Goal: Task Accomplishment & Management: Manage account settings

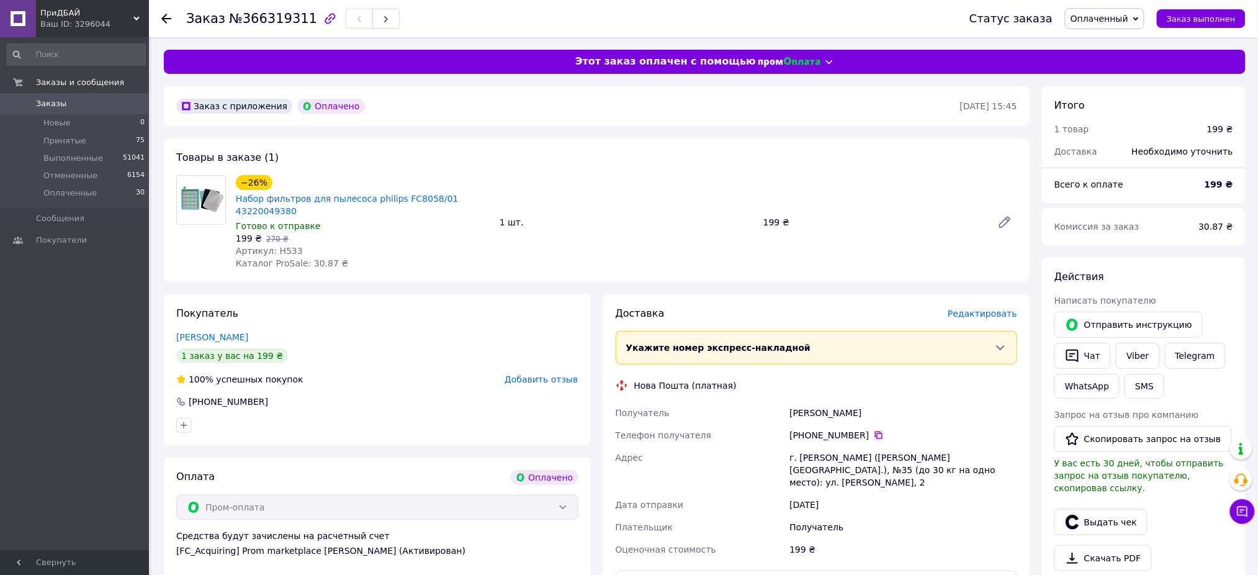
click at [874, 430] on icon at bounding box center [879, 435] width 10 height 10
click at [608, 241] on div "−26% Набор фильтров для пылесоса philips FC8058/01 43220049380 Готово к отправк…" at bounding box center [626, 221] width 791 height 99
click at [801, 274] on div "Заказ с приложения Оплачено [DATE] 15:45 Товары в заказе (1) −26% Набор фильтро…" at bounding box center [597, 515] width 878 height 859
click at [362, 195] on link "Набор фильтров для пылесоса philips FC8058/01 43220049380" at bounding box center [347, 205] width 223 height 22
click at [971, 308] on span "Редактировать" at bounding box center [981, 313] width 69 height 10
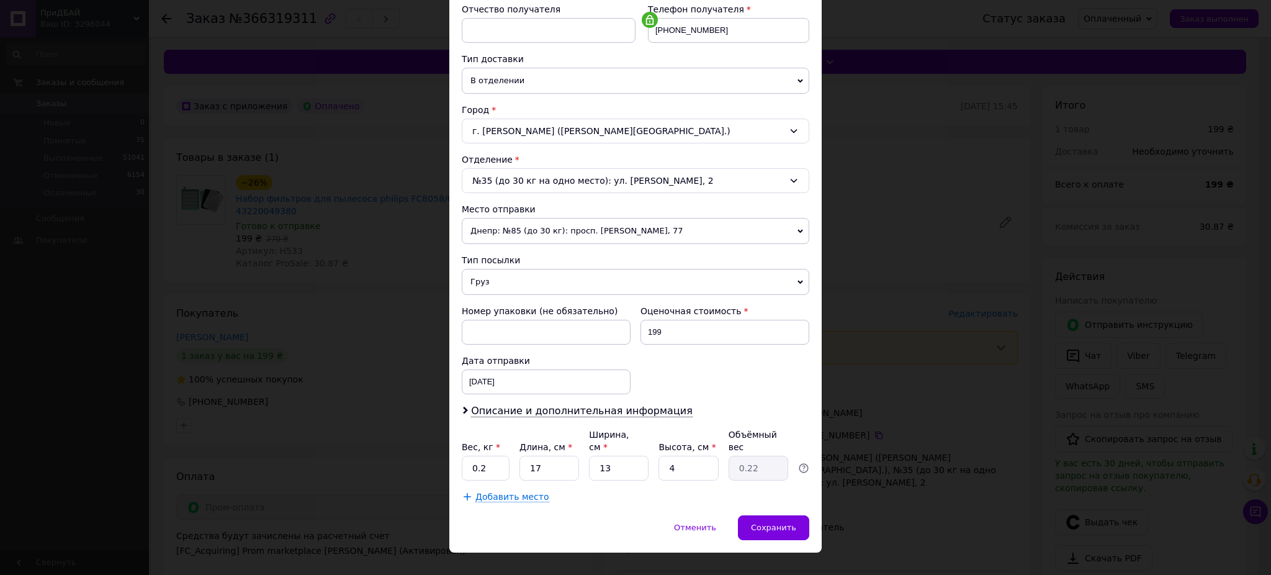
scroll to position [250, 0]
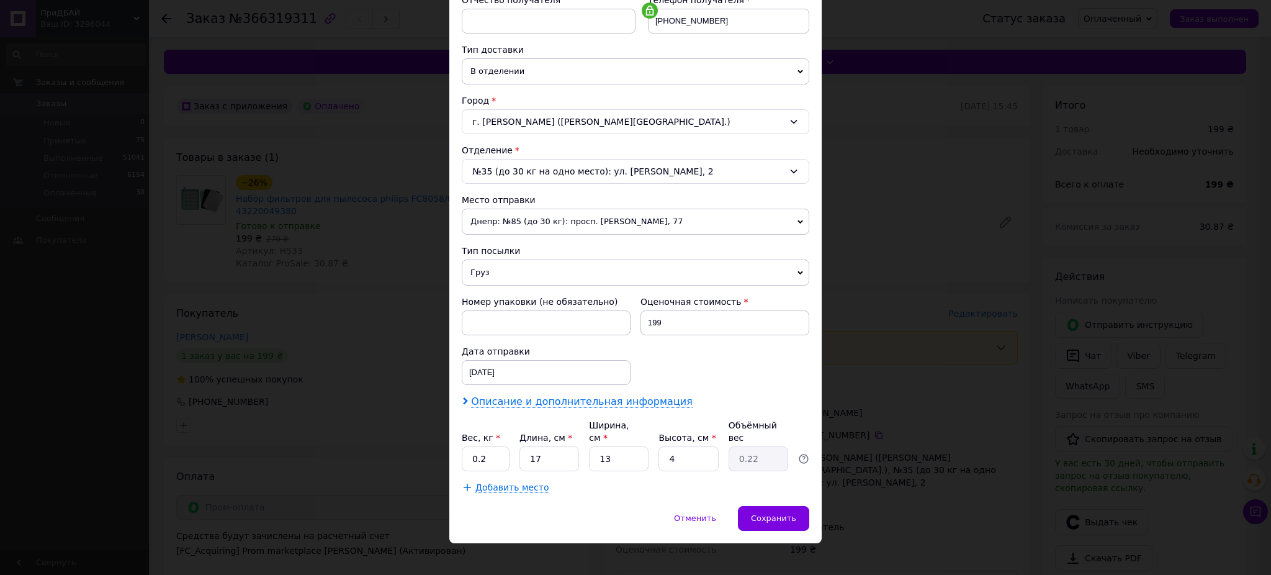
click at [601, 403] on span "Описание и дополнительная информация" at bounding box center [581, 401] width 221 height 12
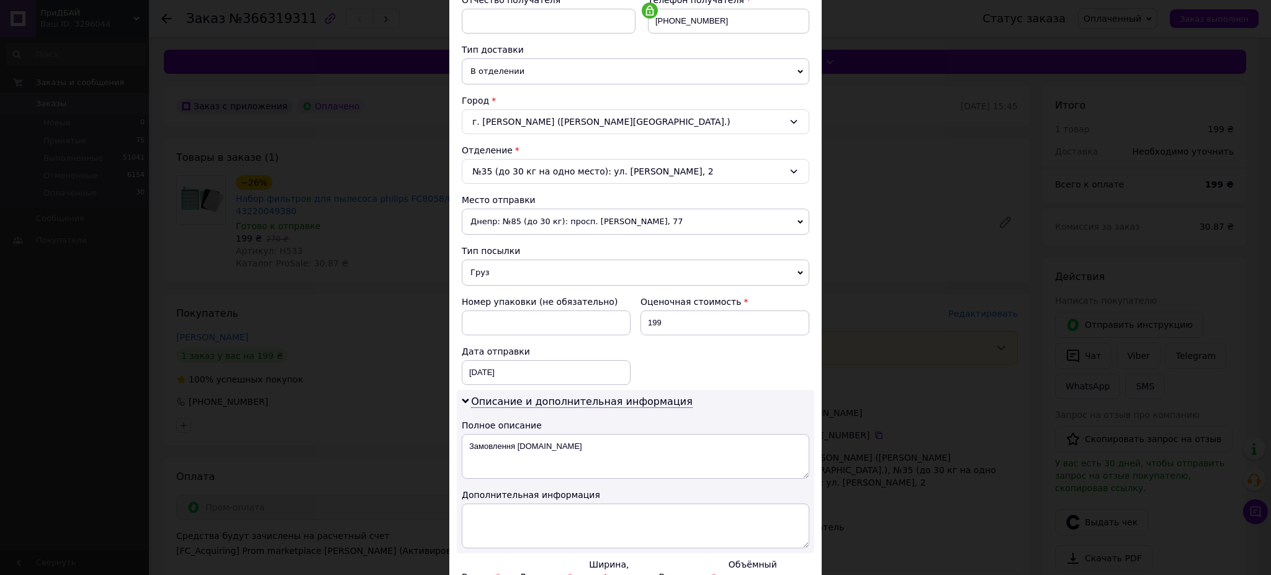
click at [588, 460] on textarea "Замовлення [DOMAIN_NAME]" at bounding box center [635, 456] width 347 height 45
type textarea "тоавр"
click at [594, 519] on textarea at bounding box center [635, 525] width 347 height 45
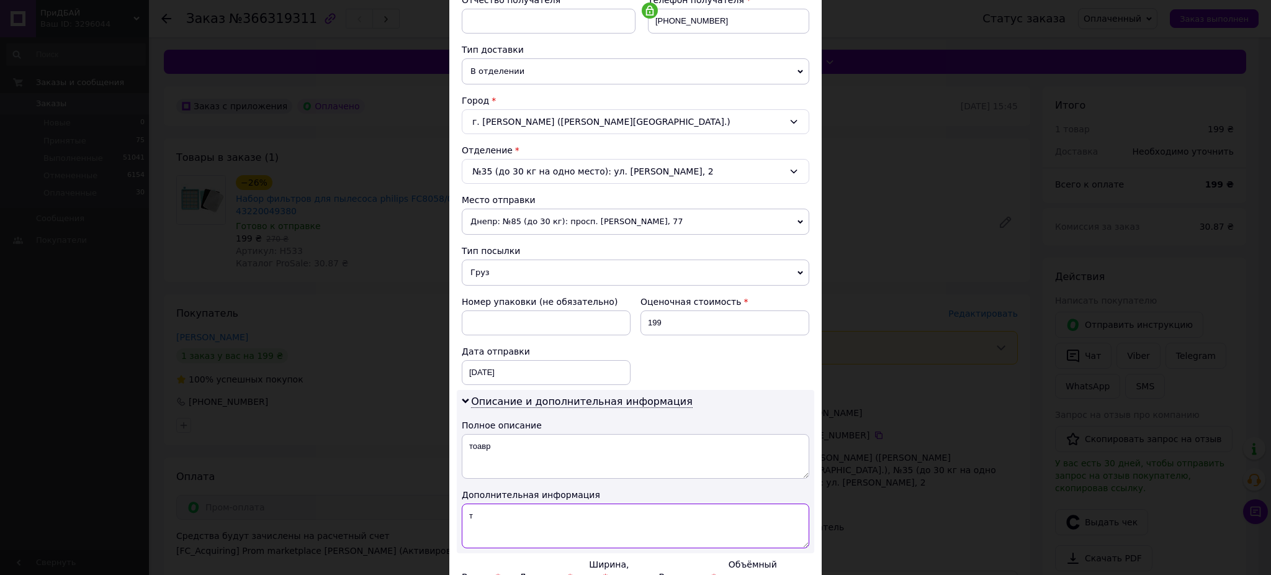
type textarea "т"
click at [579, 461] on textarea "тоавр" at bounding box center [635, 456] width 347 height 45
type textarea "товар"
click at [584, 530] on textarea "т" at bounding box center [635, 525] width 347 height 45
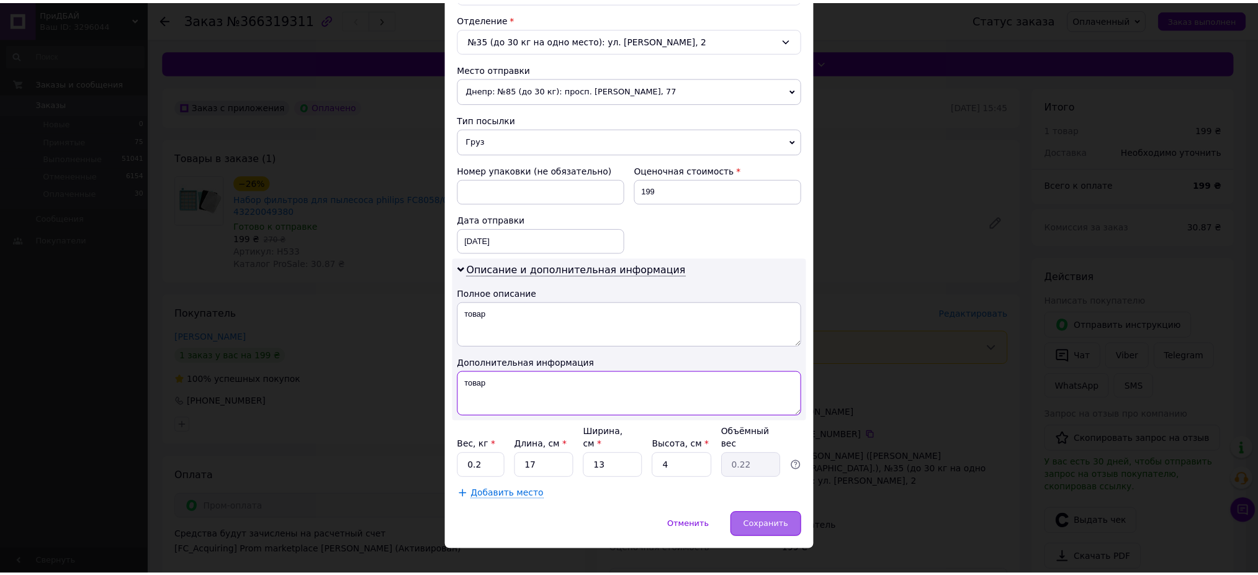
scroll to position [389, 0]
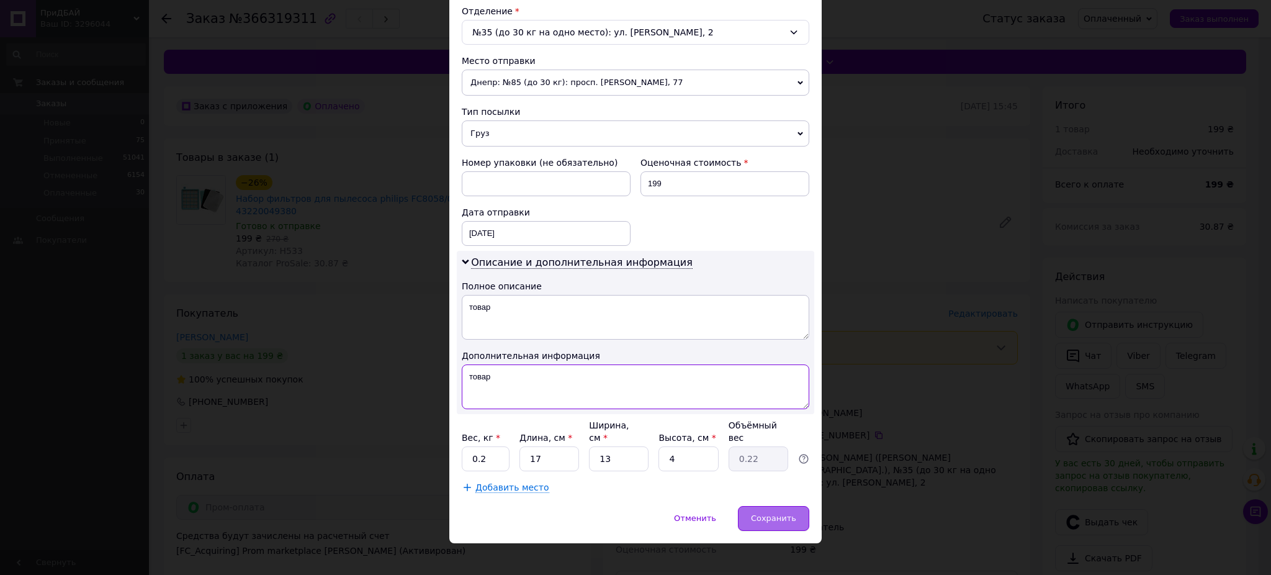
type textarea "товар"
click at [783, 506] on div "Сохранить" at bounding box center [773, 518] width 71 height 25
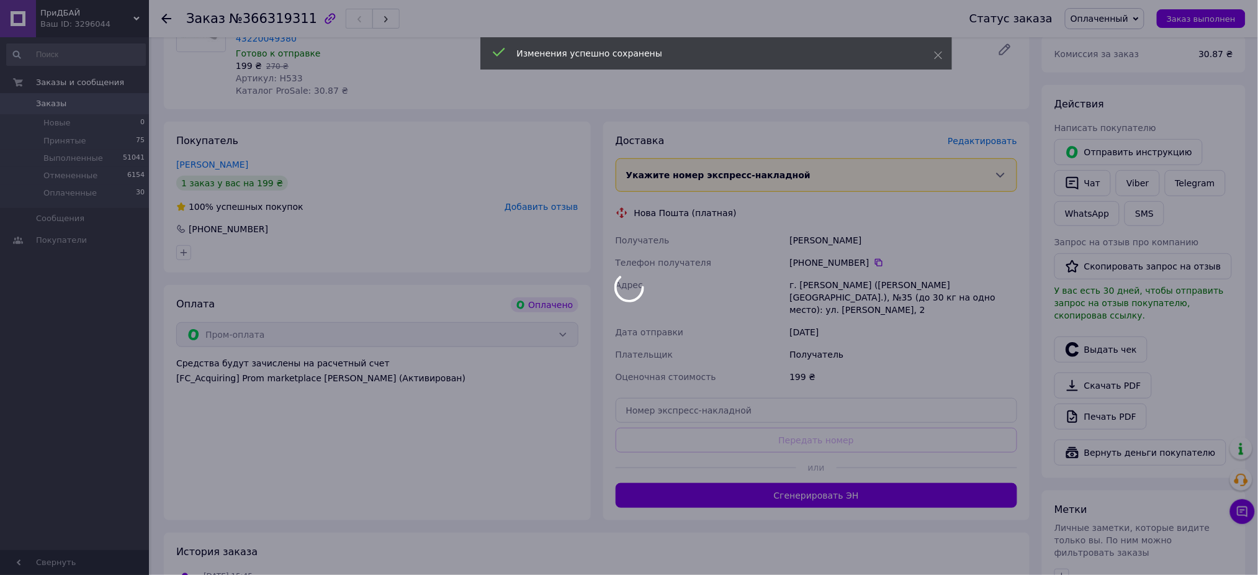
scroll to position [248, 0]
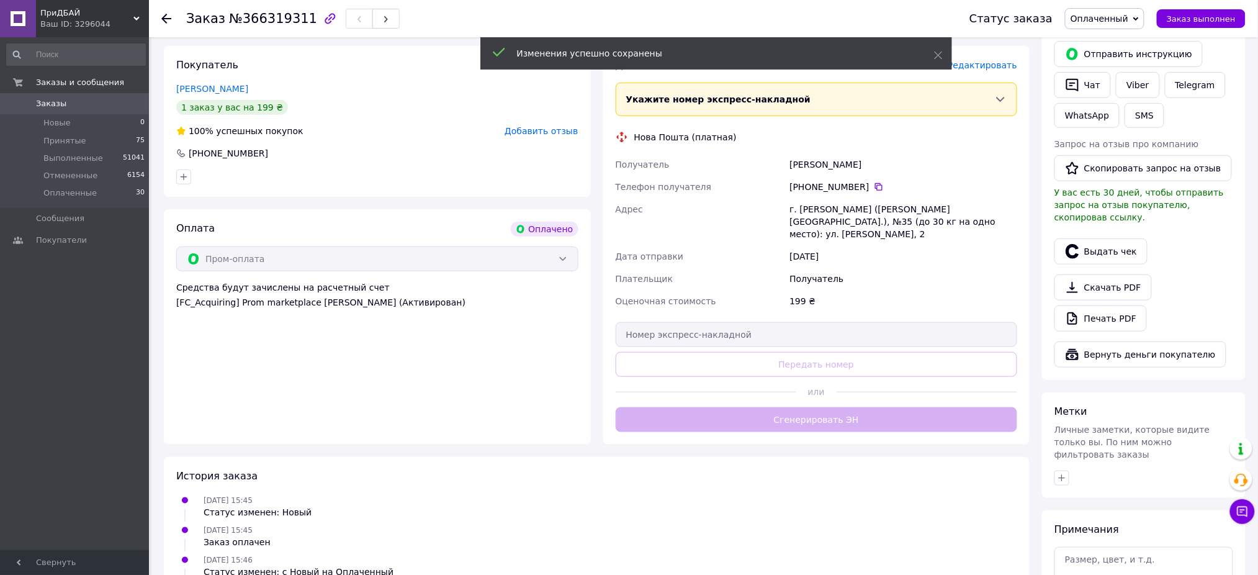
click at [845, 407] on button "Сгенерировать ЭН" at bounding box center [816, 419] width 402 height 25
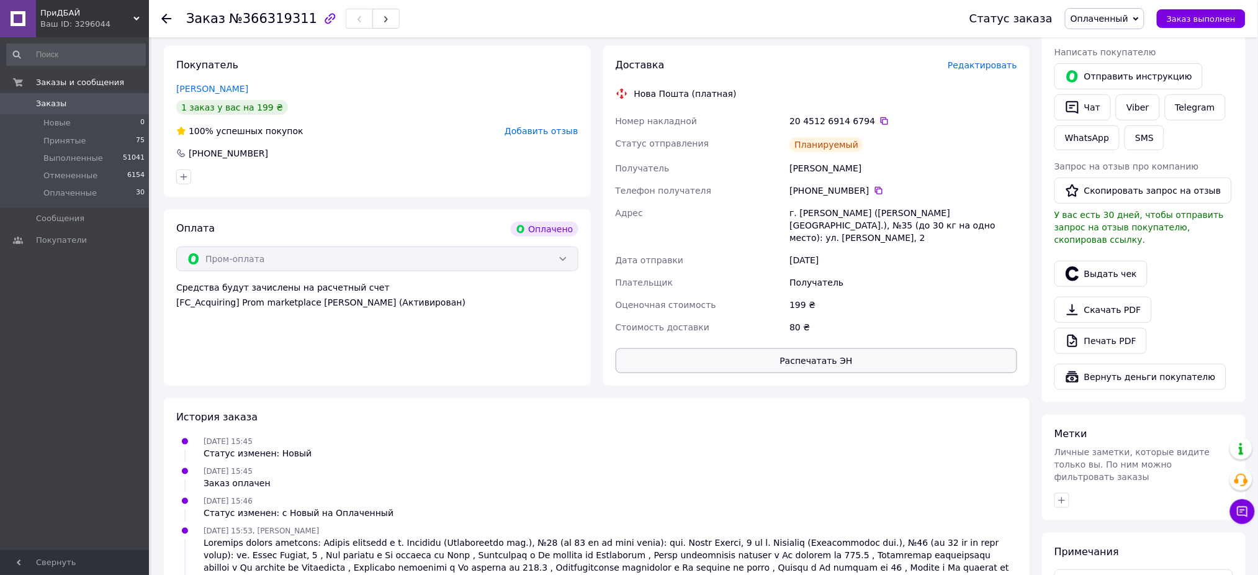
click at [851, 348] on button "Распечатать ЭН" at bounding box center [816, 360] width 402 height 25
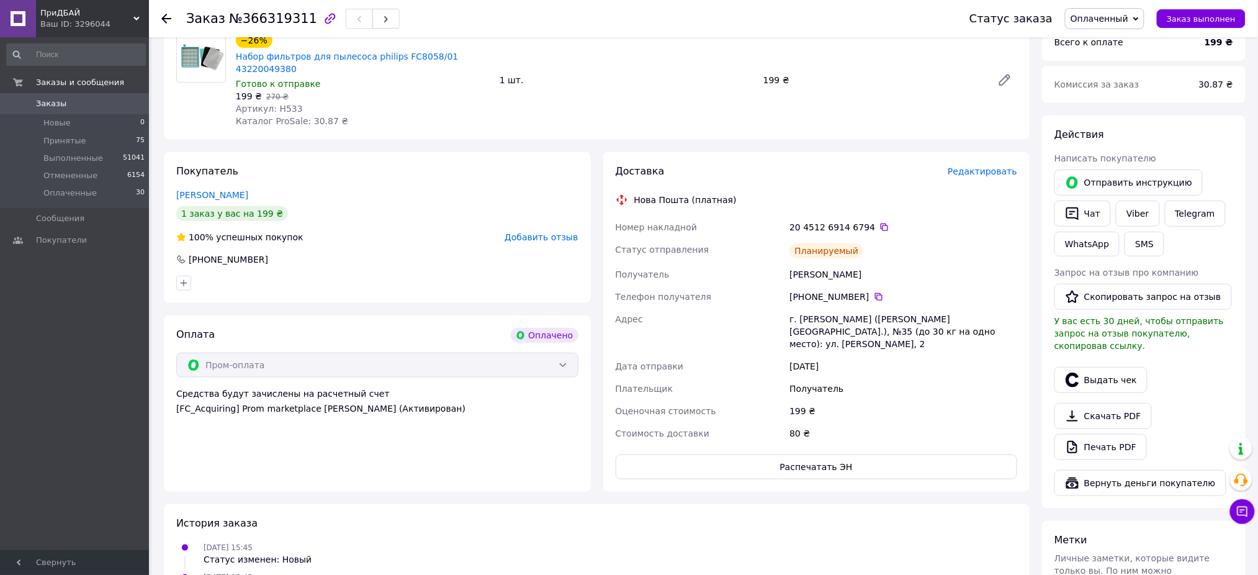
scroll to position [359, 0]
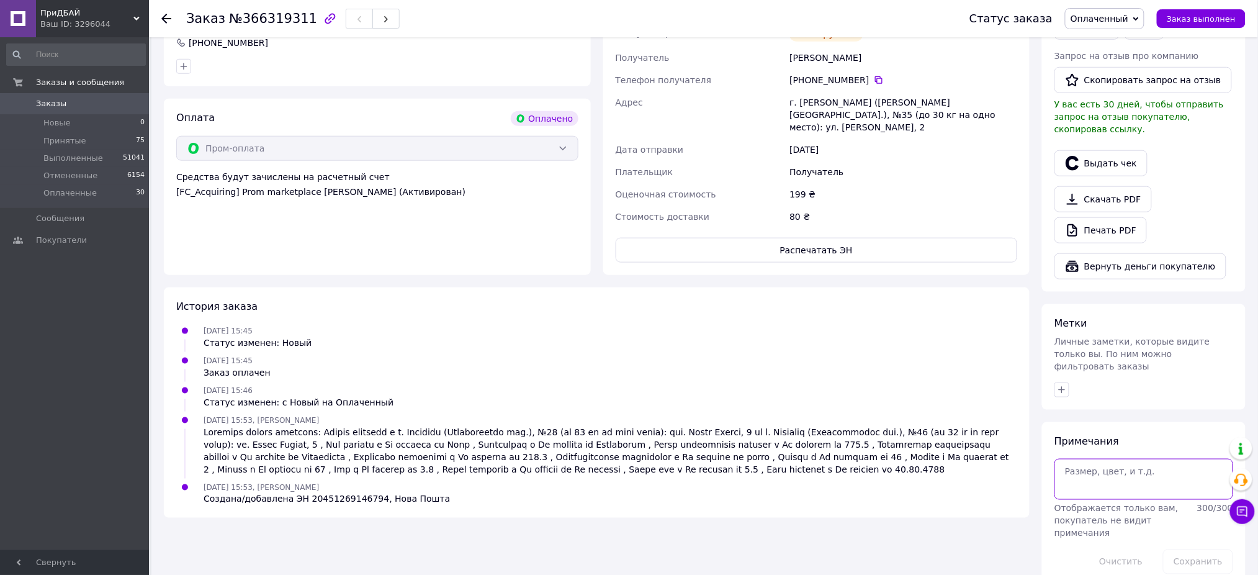
click at [1145, 458] on textarea at bounding box center [1143, 478] width 179 height 41
type textarea "собрано 1"
click at [1209, 549] on button "Сохранить" at bounding box center [1198, 561] width 70 height 25
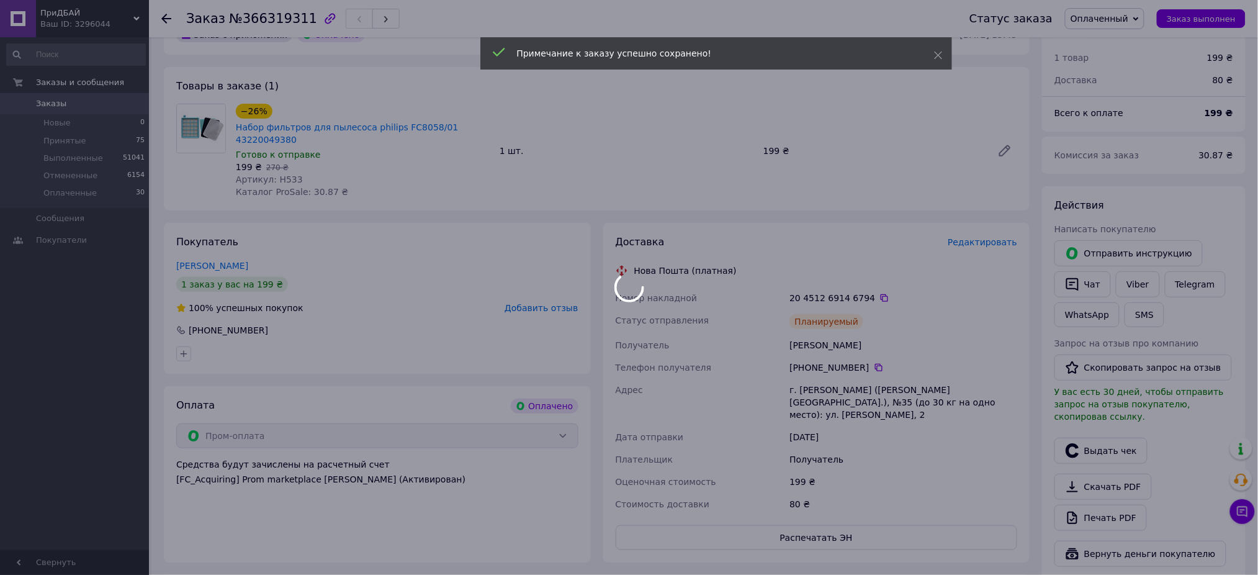
scroll to position [0, 0]
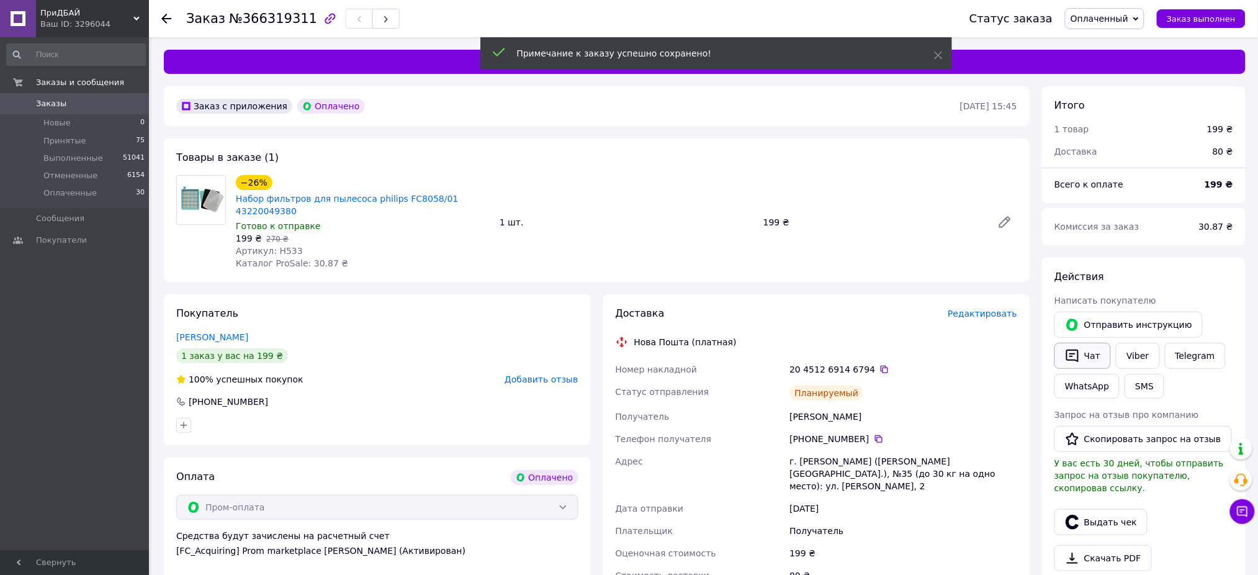
click at [1073, 356] on icon "button" at bounding box center [1072, 355] width 12 height 13
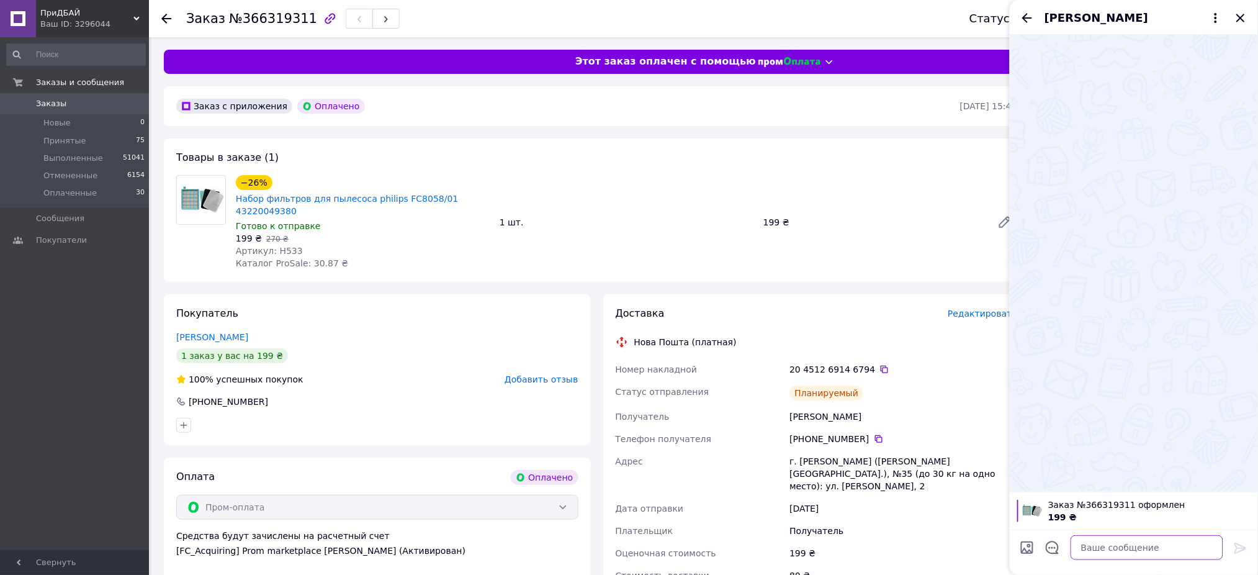
drag, startPoint x: 1125, startPoint y: 545, endPoint x: 1116, endPoint y: 534, distance: 14.9
click at [1125, 544] on textarea at bounding box center [1146, 547] width 153 height 25
paste textarea "Номер Вашого відправлення Фіскальний чек буде прикріплений до [GEOGRAPHIC_DATA]…"
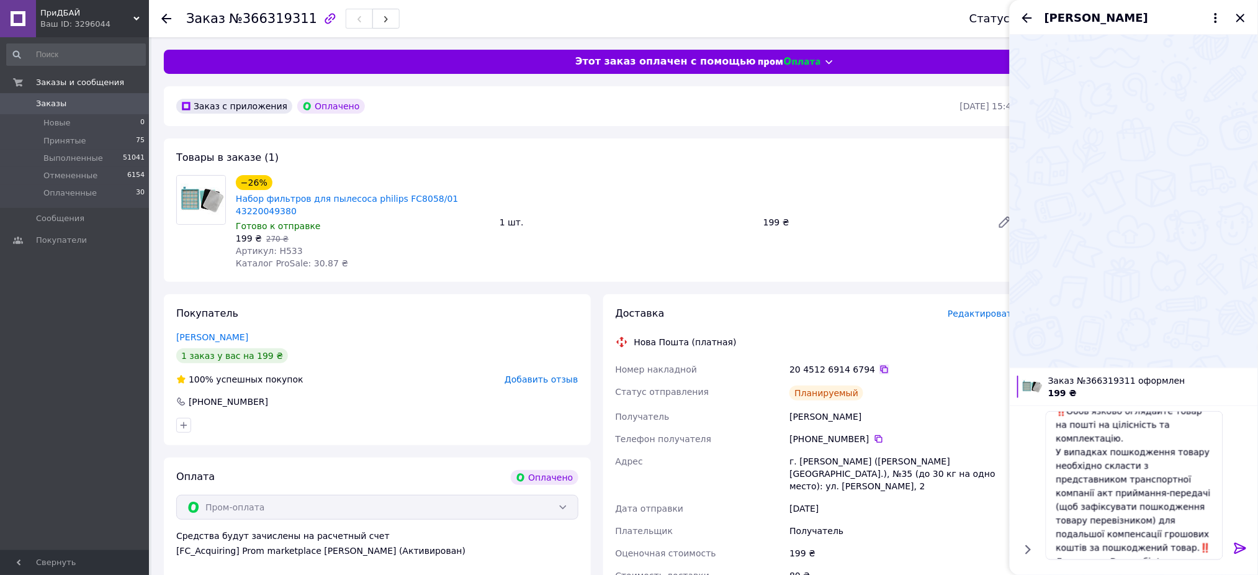
click at [879, 364] on icon at bounding box center [884, 369] width 10 height 10
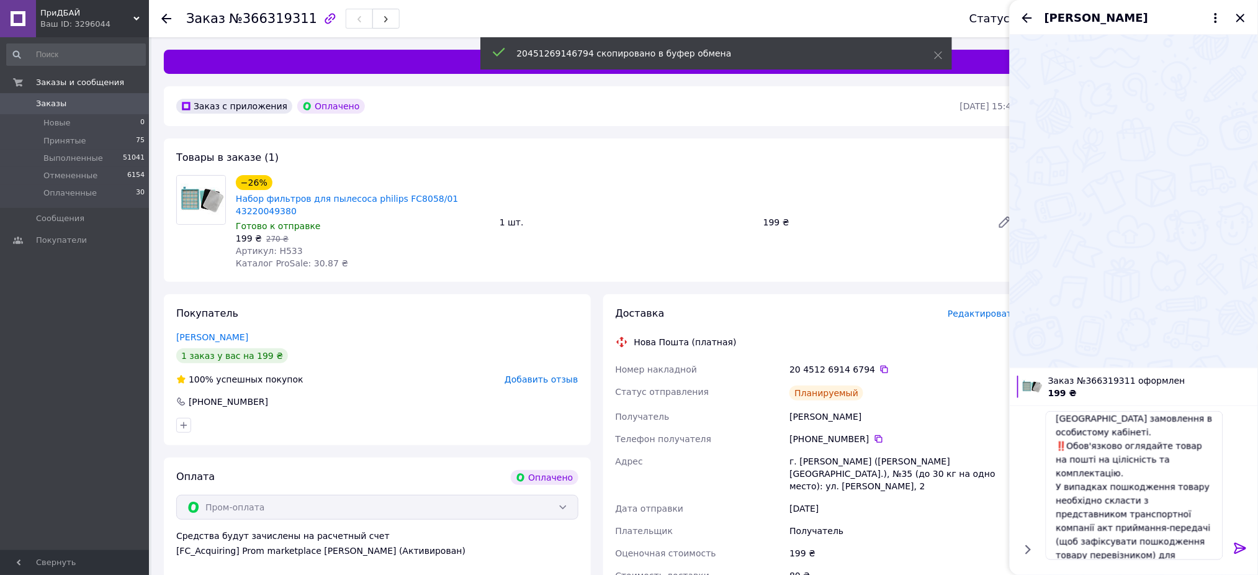
scroll to position [0, 0]
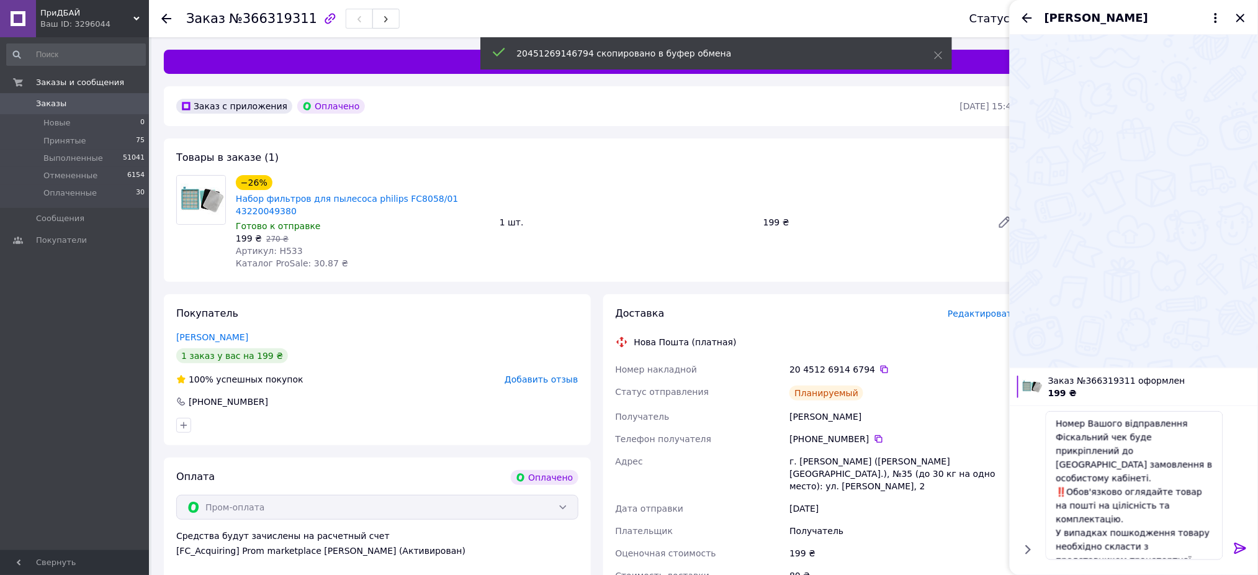
click at [1176, 411] on div "Номер Вашого відправлення Фіскальний чек буде прикріплений до [GEOGRAPHIC_DATA]…" at bounding box center [1133, 485] width 187 height 159
drag, startPoint x: 1176, startPoint y: 431, endPoint x: 1181, endPoint y: 434, distance: 6.4
click at [1179, 433] on textarea "Номер Вашого відправлення Фіскальний чек буде прикріплений до [GEOGRAPHIC_DATA]…" at bounding box center [1133, 485] width 177 height 149
paste textarea "20451269146794"
type textarea "Номер Вашого відправлення 20451269146794 Фіскальний чек буде прикріплений до Ва…"
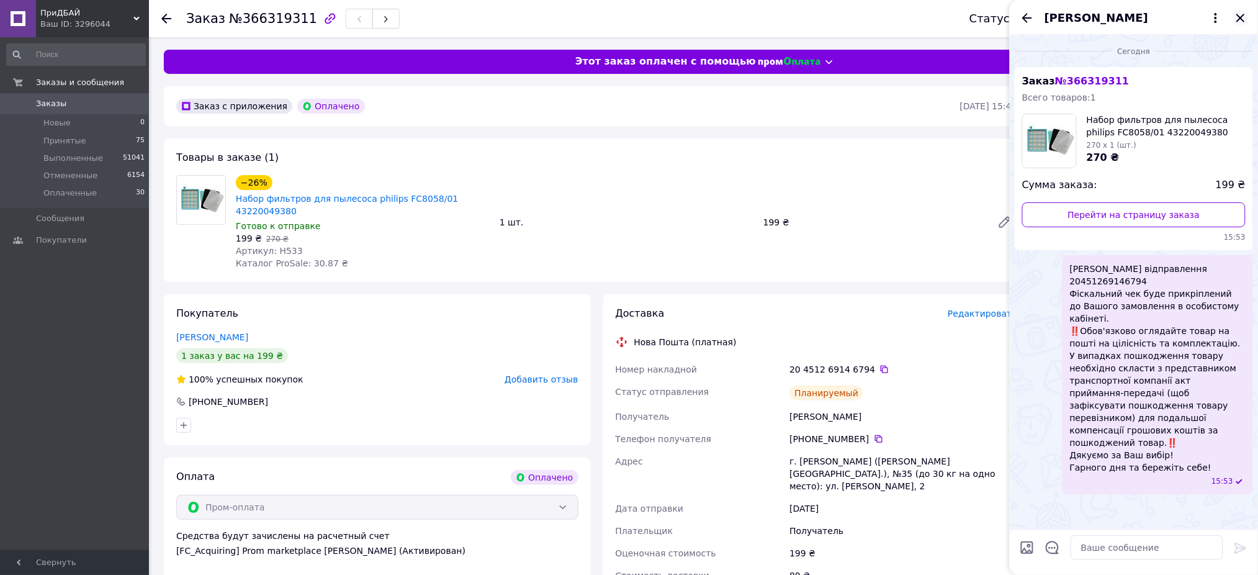
click at [1243, 16] on icon "Закрыть" at bounding box center [1240, 18] width 8 height 8
